Goal: Transaction & Acquisition: Book appointment/travel/reservation

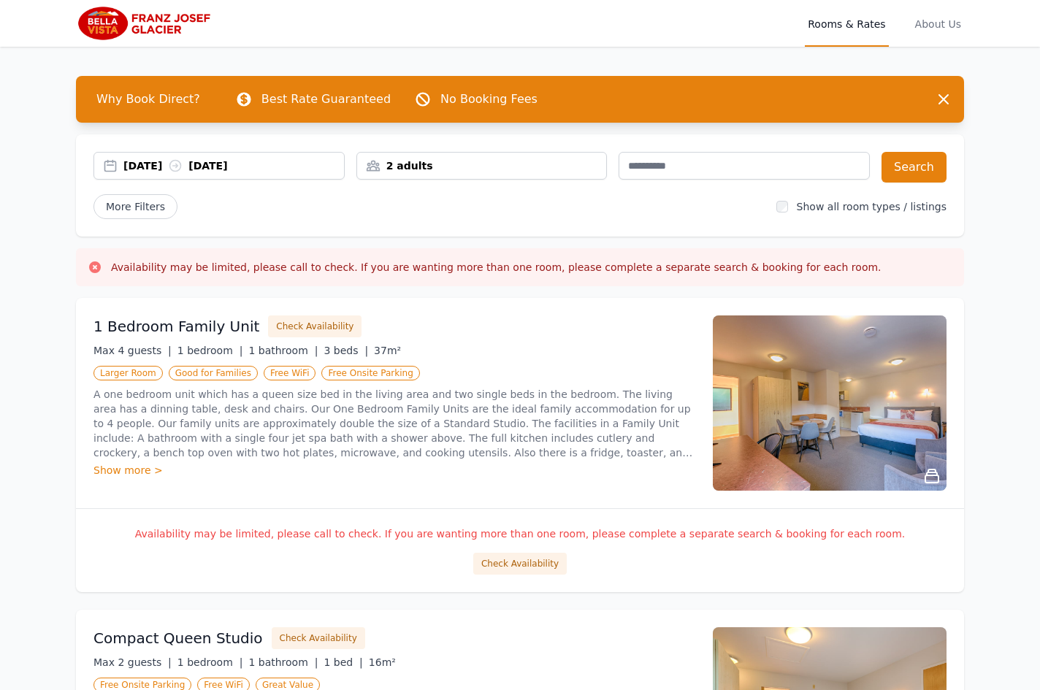
click at [247, 169] on div "[DATE] [DATE]" at bounding box center [233, 165] width 221 height 15
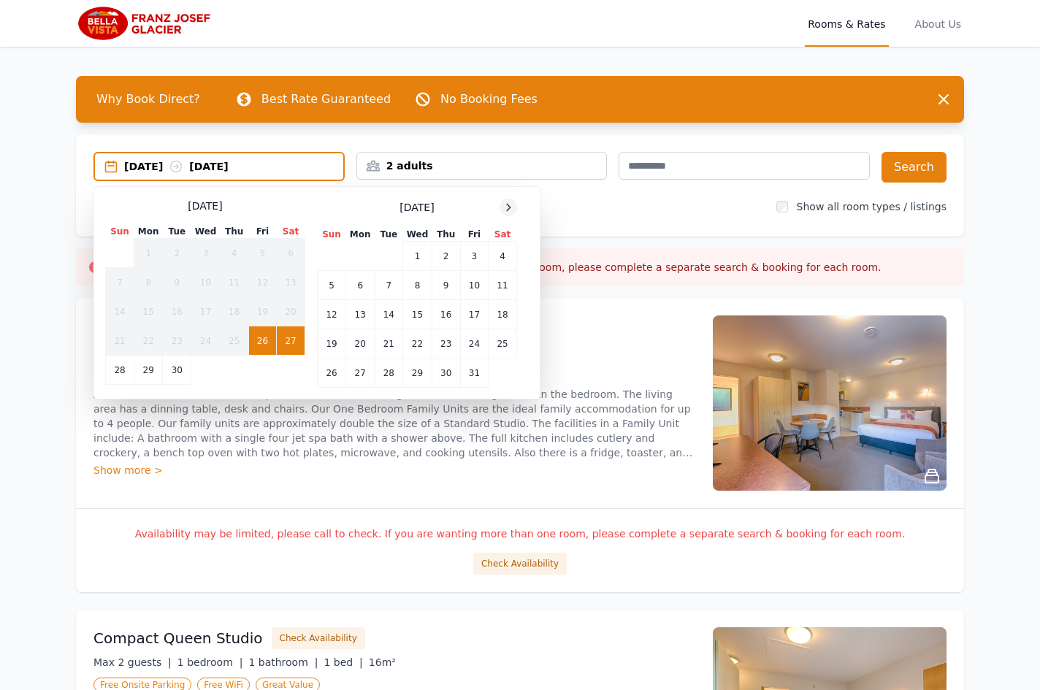
click at [505, 209] on icon at bounding box center [509, 208] width 12 height 12
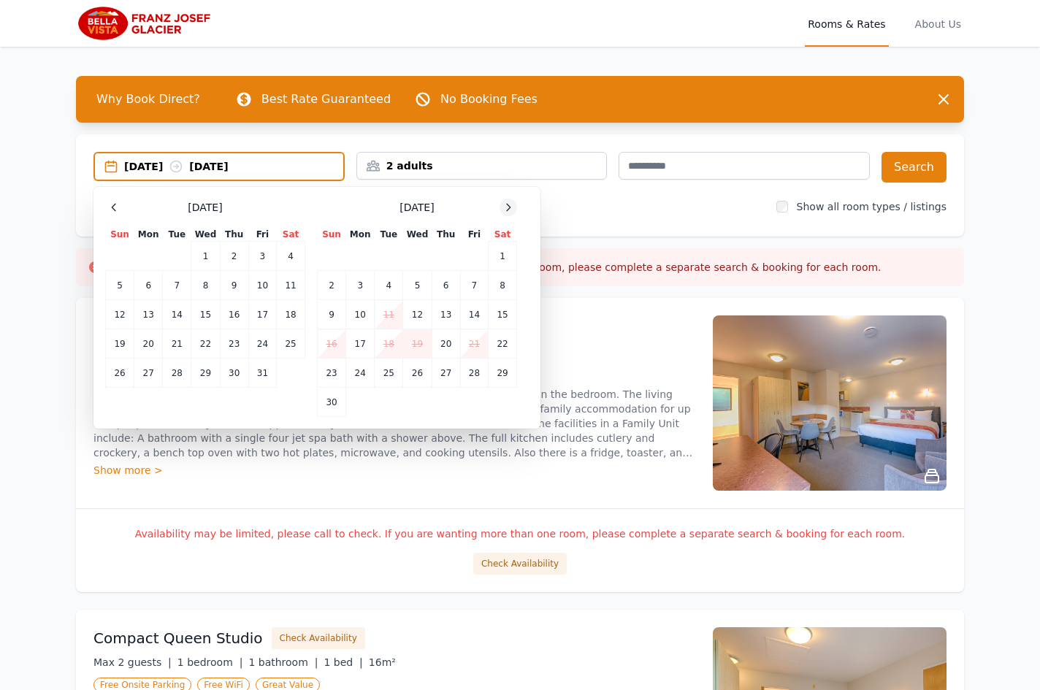
click at [505, 209] on icon at bounding box center [509, 208] width 12 height 12
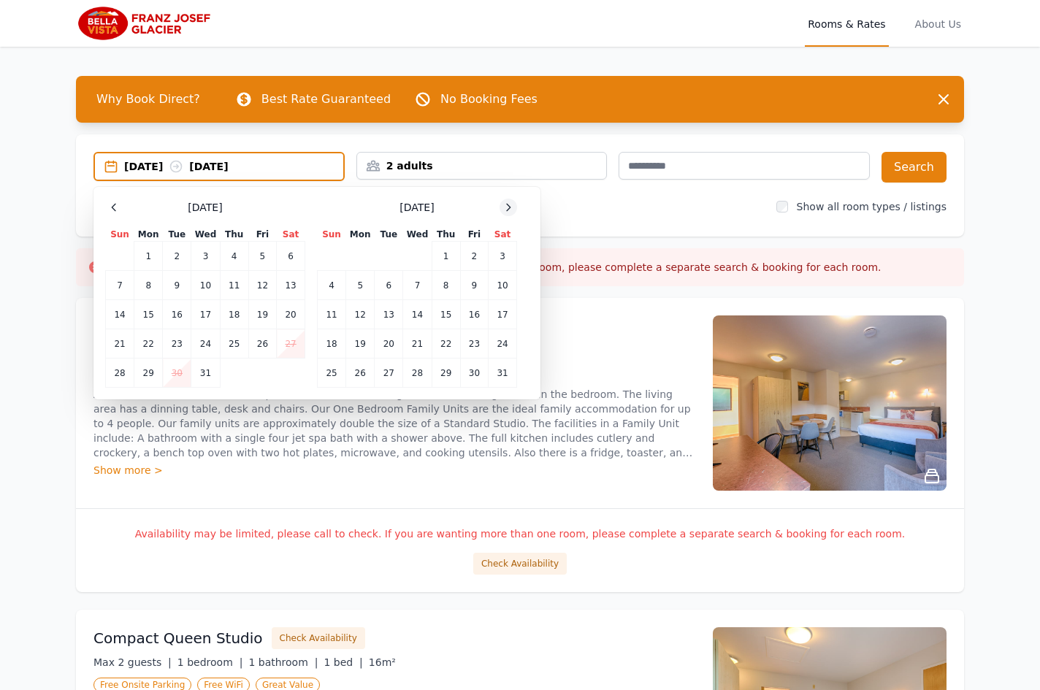
click at [505, 209] on icon at bounding box center [509, 208] width 12 height 12
click at [367, 318] on td "16" at bounding box center [360, 314] width 28 height 29
click at [450, 317] on td "19" at bounding box center [446, 314] width 28 height 29
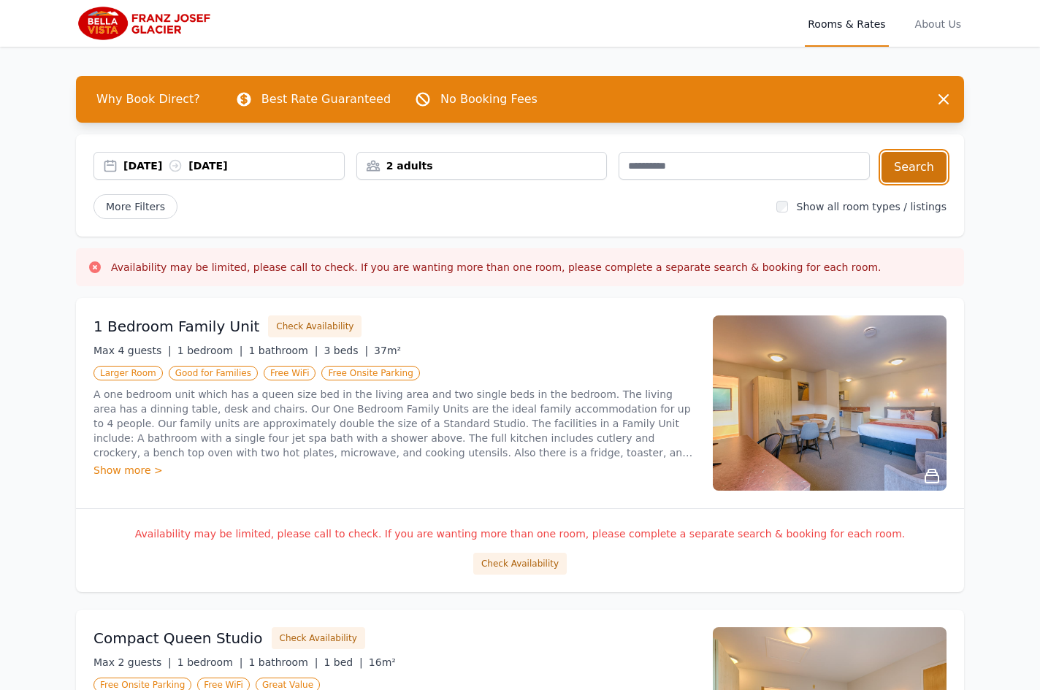
click at [915, 166] on button "Search" at bounding box center [914, 167] width 65 height 31
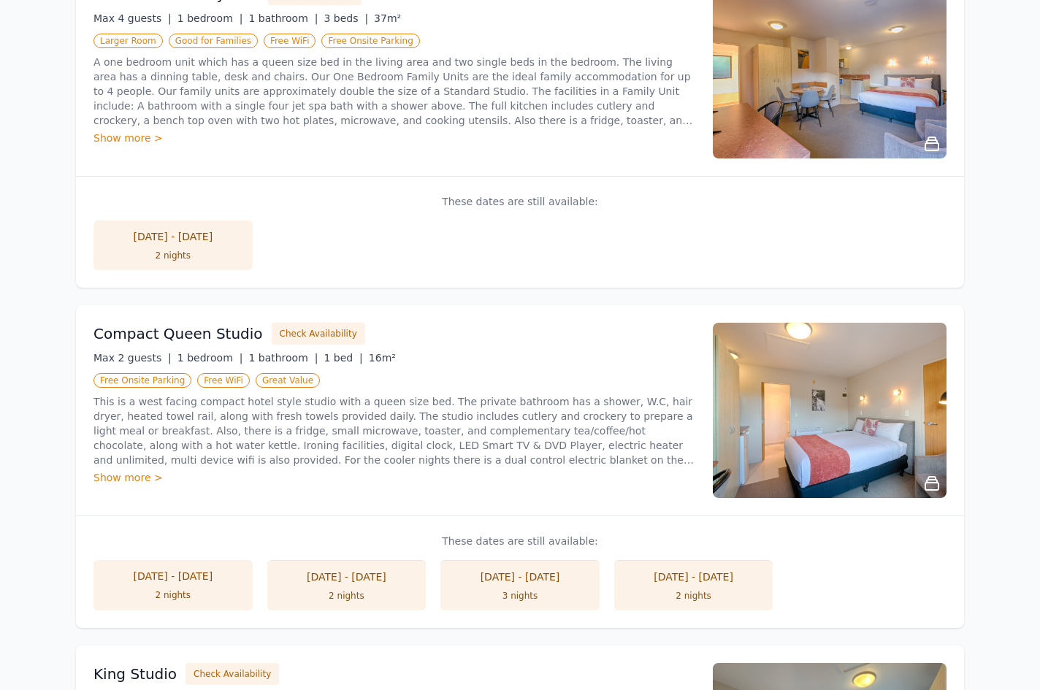
scroll to position [219, 0]
